Goal: Complete application form

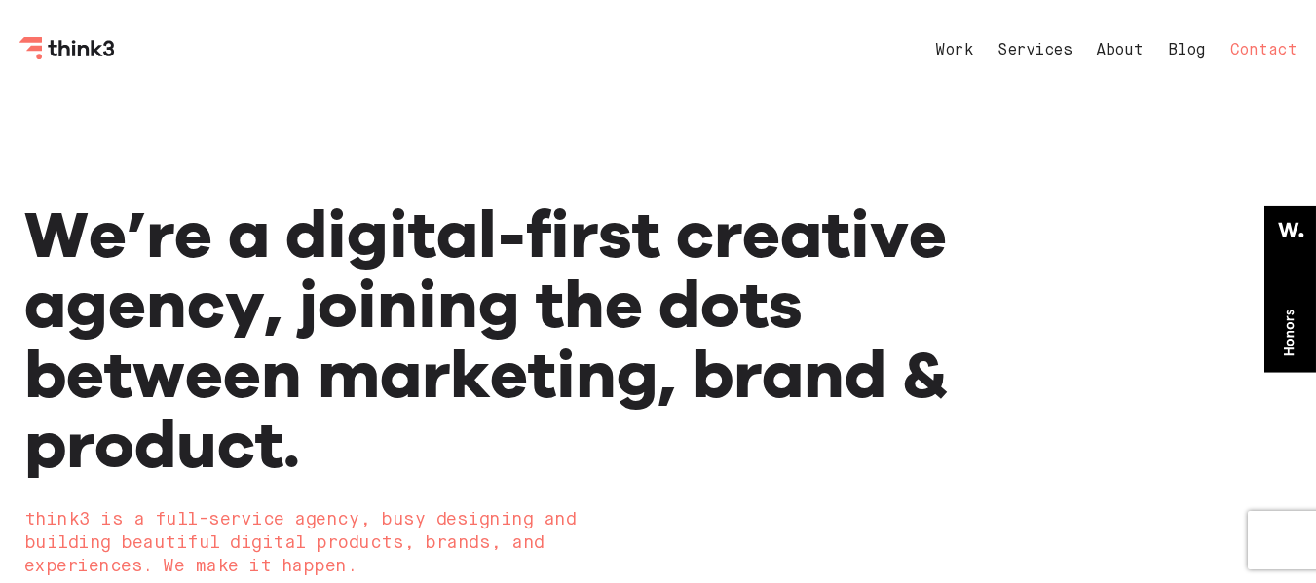
click at [1250, 43] on link "Contact" at bounding box center [1263, 51] width 67 height 16
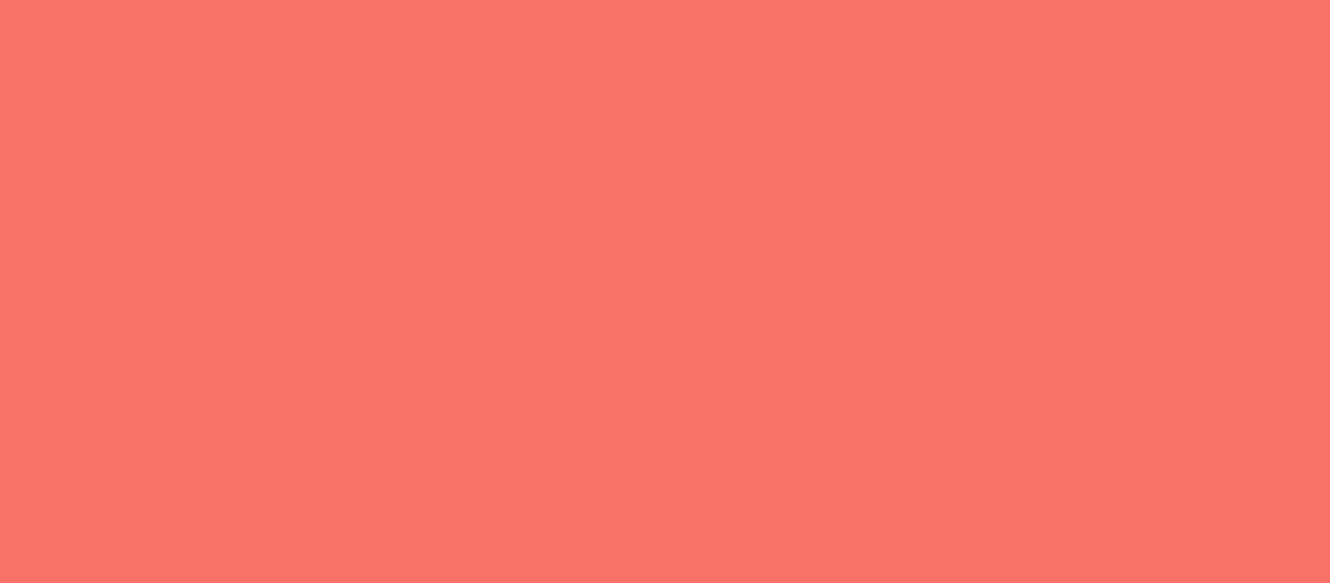
select select "General enquiry"
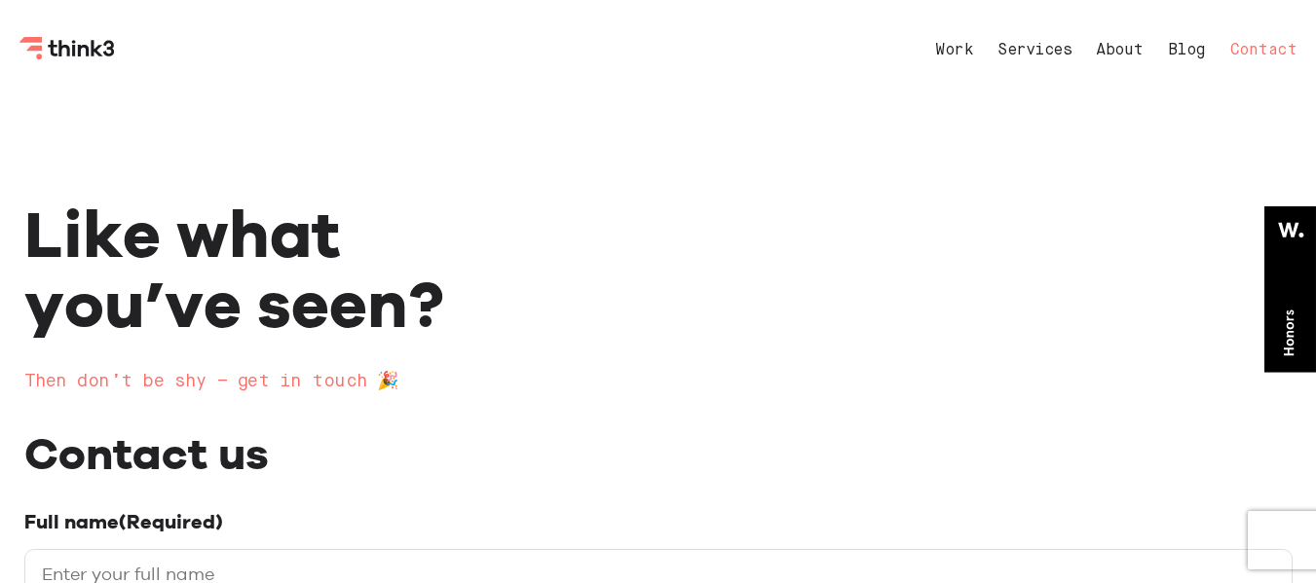
scroll to position [390, 0]
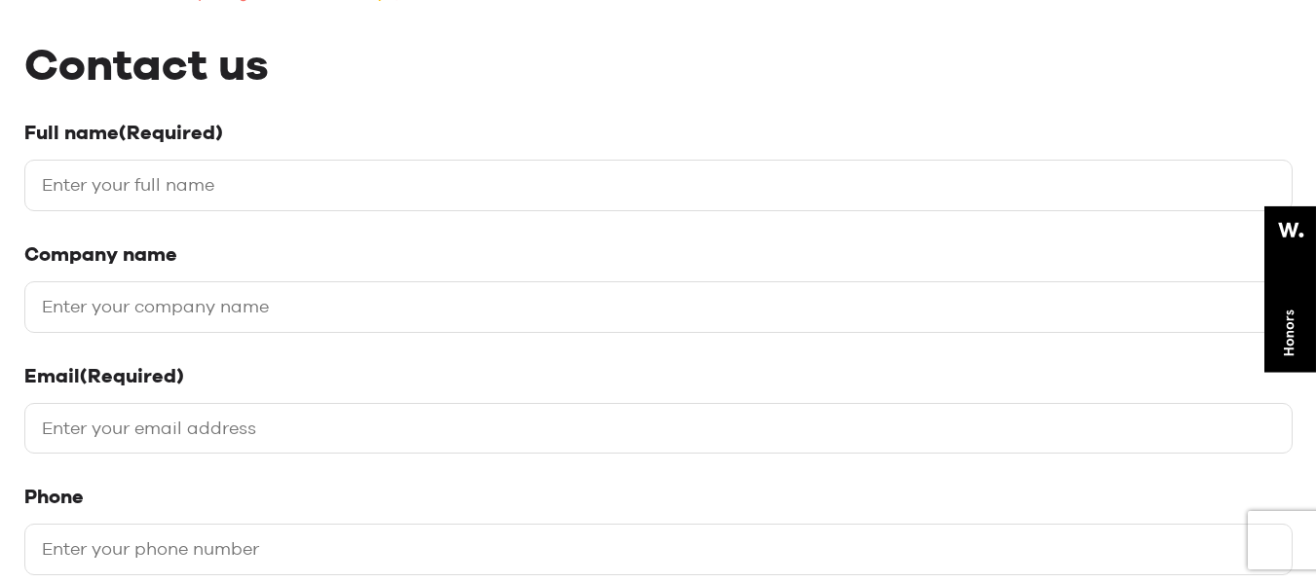
click at [249, 183] on input "Full name (Required)" at bounding box center [658, 186] width 1268 height 52
type input "[PERSON_NAME]"
type input "Digital link building"
type input "[PERSON_NAME][EMAIL_ADDRESS][DOMAIN_NAME]"
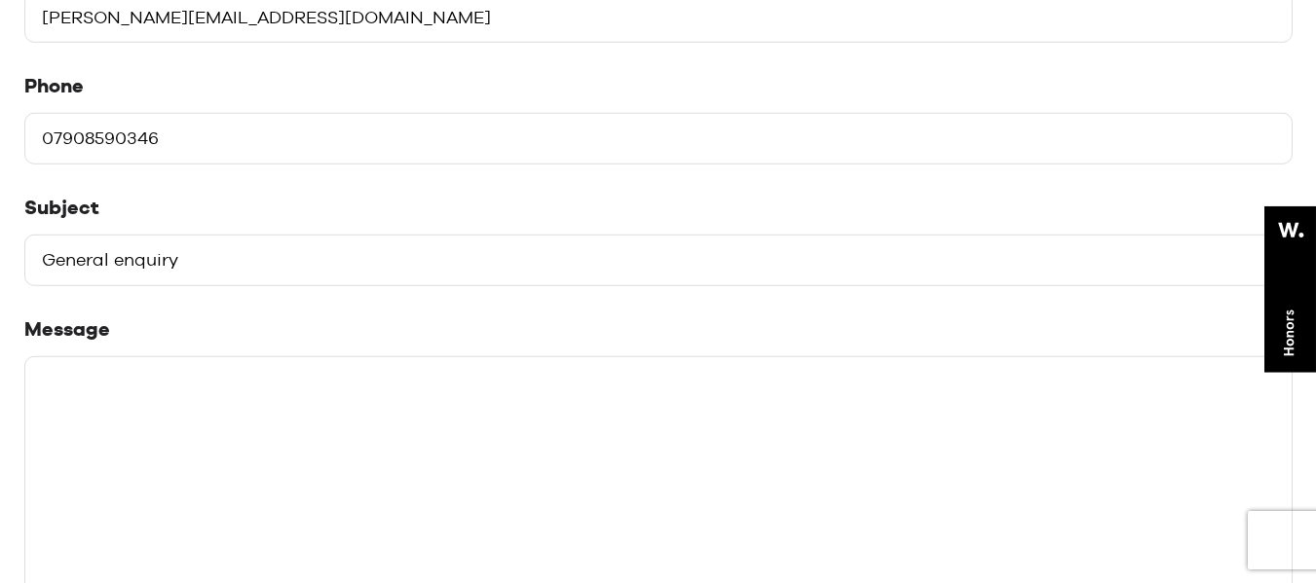
scroll to position [779, 0]
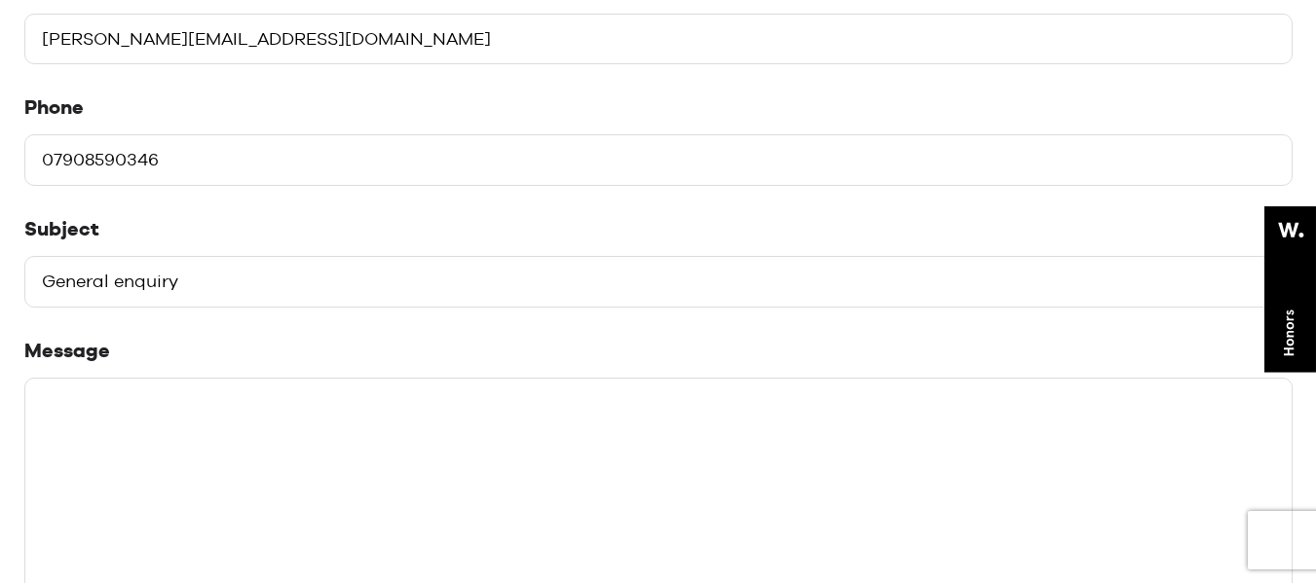
click at [56, 157] on input "07908590346" at bounding box center [658, 160] width 1268 height 52
type input "7908590346"
click at [143, 280] on select "Please select a subject General enquiry Start a project Support" at bounding box center [658, 282] width 1268 height 52
select select "Start a project"
click at [24, 256] on select "Please select a subject General enquiry Start a project Support" at bounding box center [658, 282] width 1268 height 52
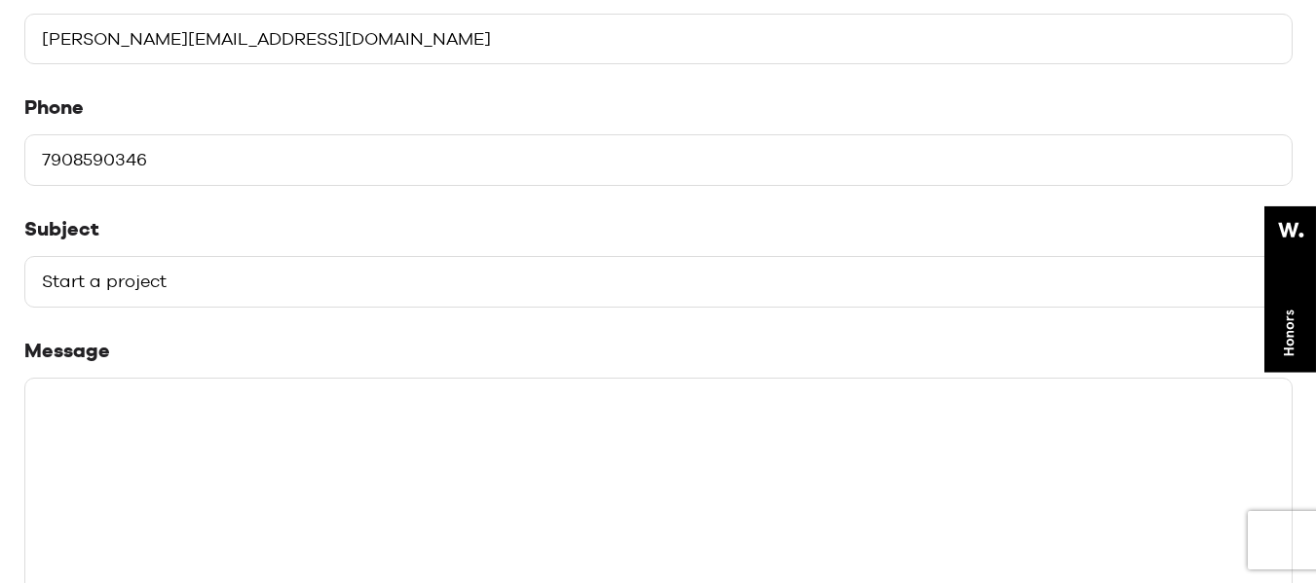
scroll to position [877, 0]
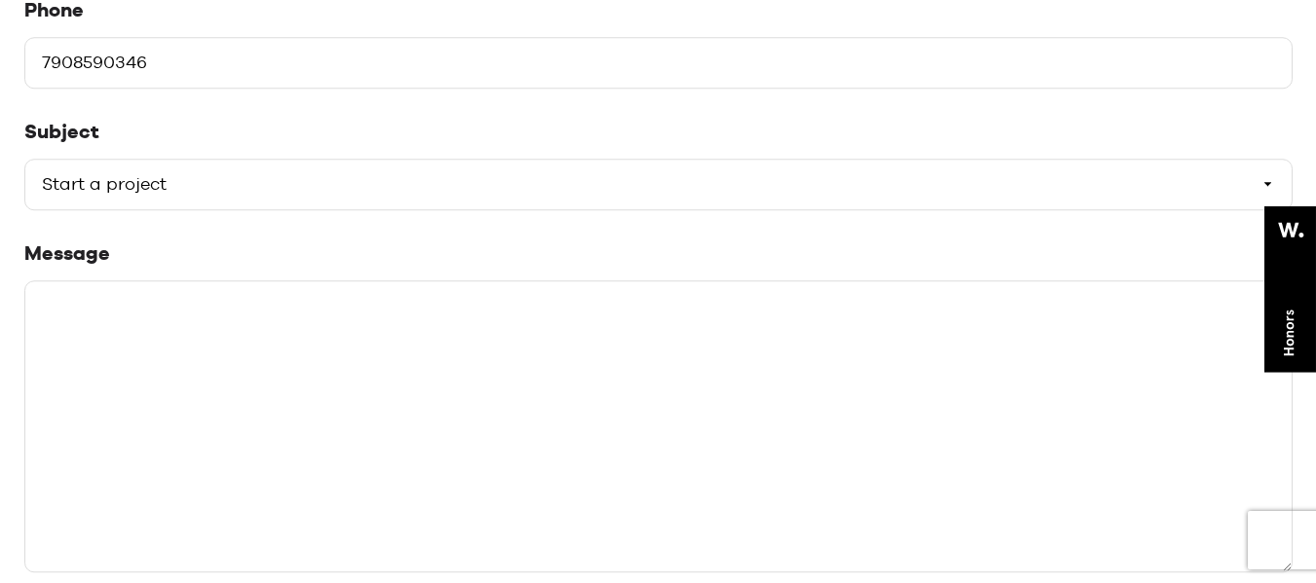
click at [223, 380] on textarea "Message" at bounding box center [658, 426] width 1268 height 292
paste textarea "Hello, I'm an outreach link-building assistant and guest post service provider.…"
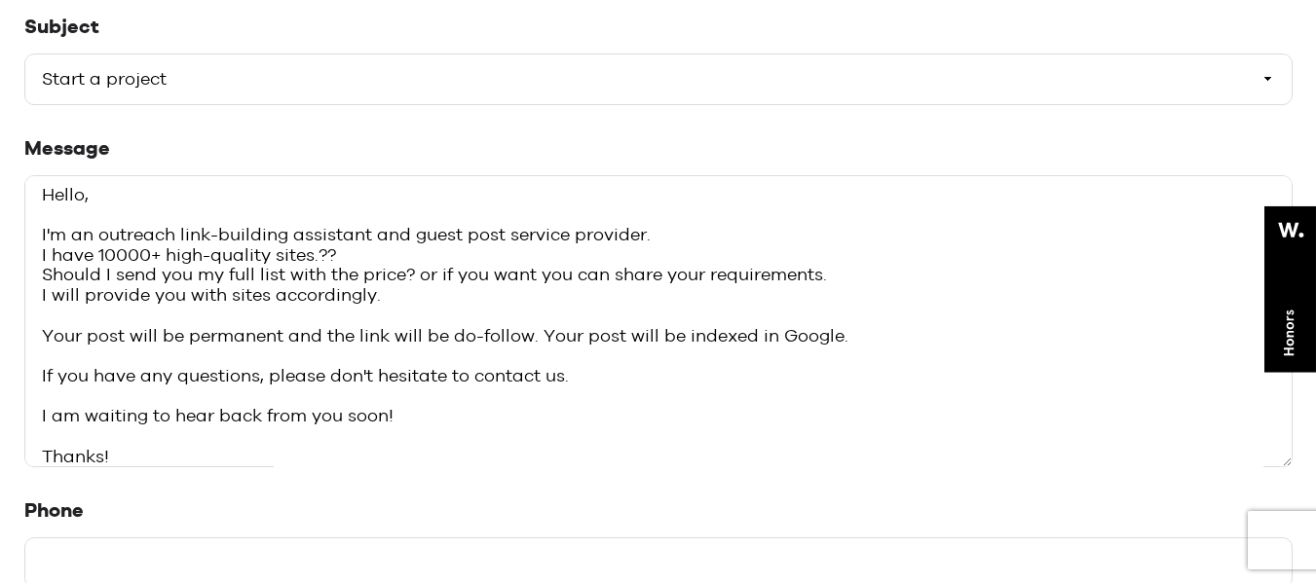
scroll to position [1071, 0]
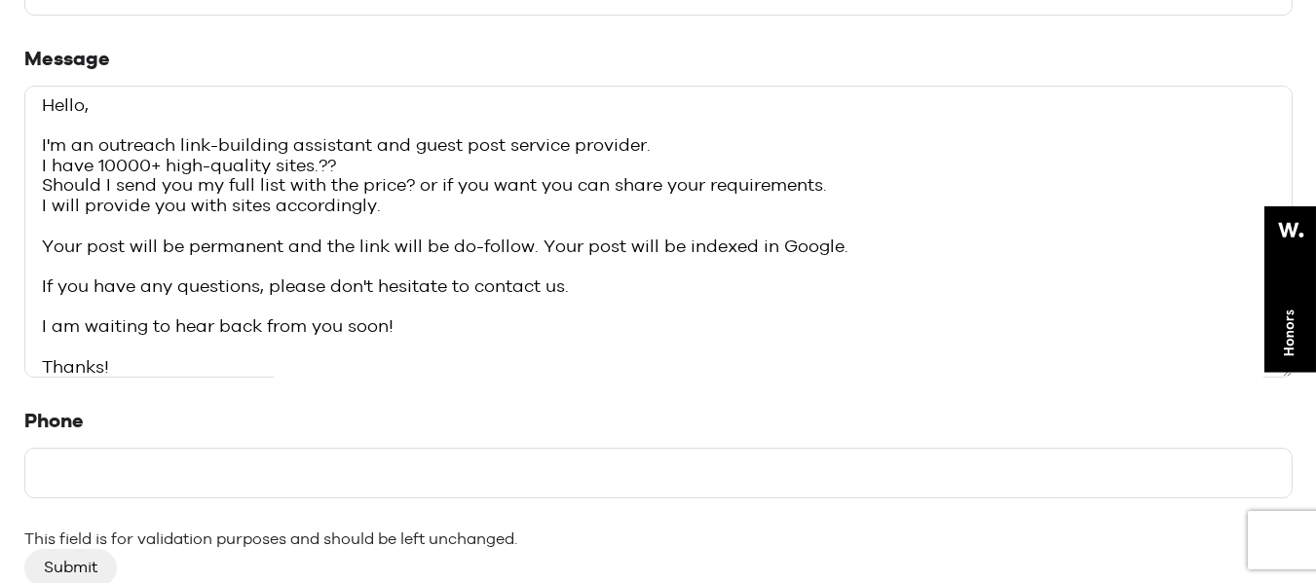
type textarea "Hello, I'm an outreach link-building assistant and guest post service provider.…"
click at [129, 454] on input "Phone" at bounding box center [658, 474] width 1268 height 52
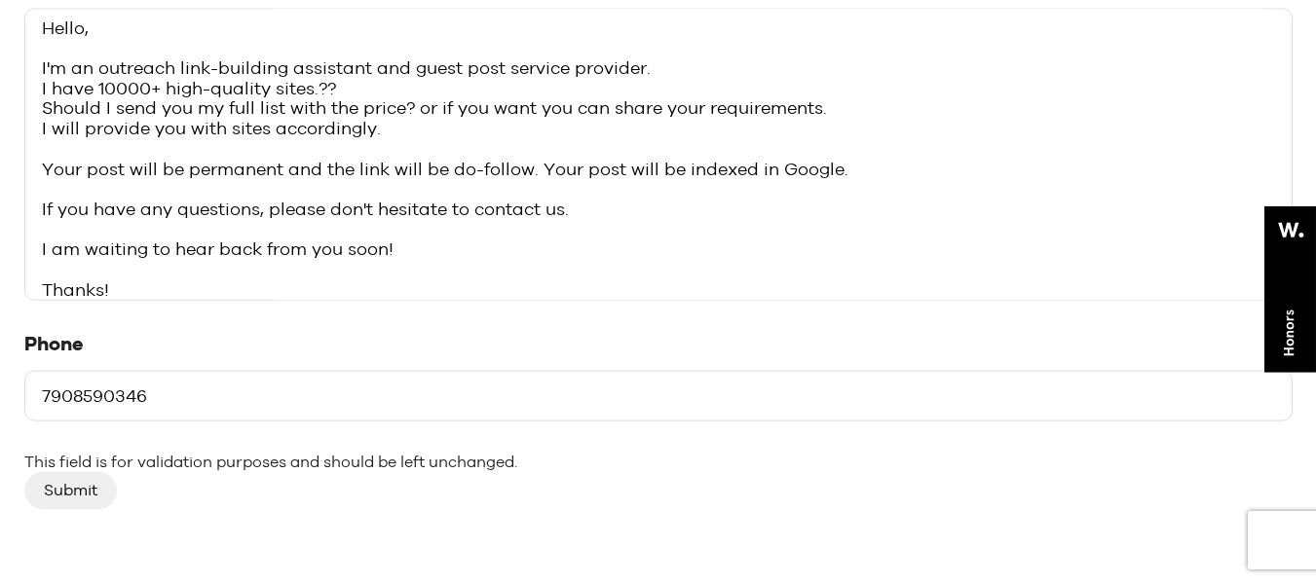
scroll to position [1169, 0]
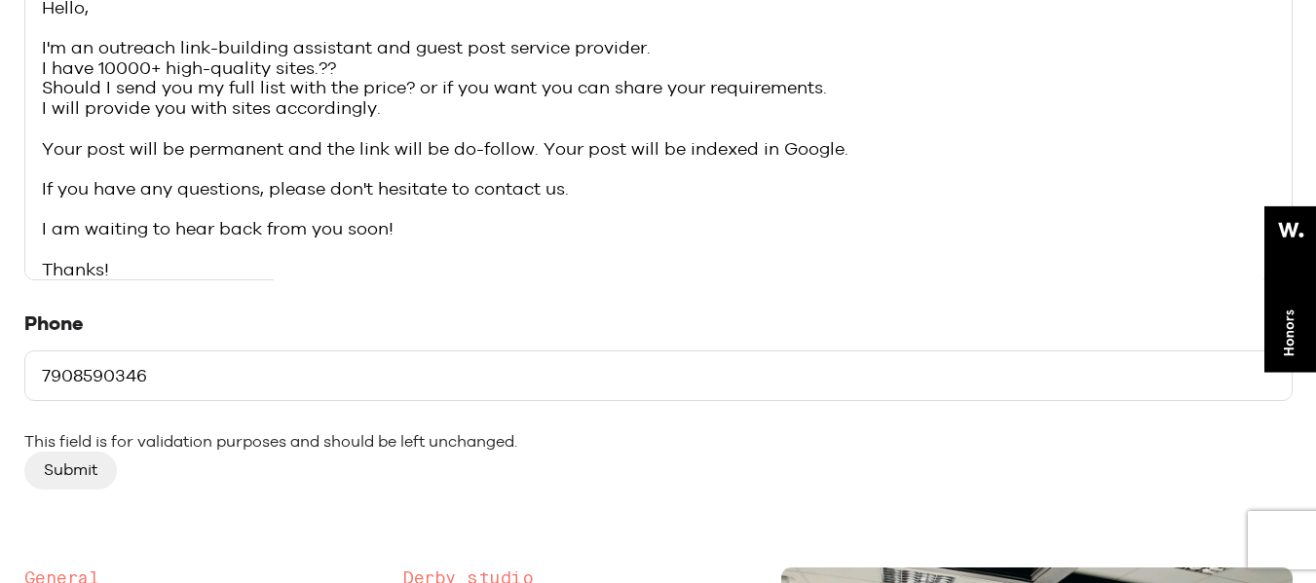
type input "7908590346"
click at [70, 470] on input "Submit" at bounding box center [70, 470] width 93 height 37
